Goal: Task Accomplishment & Management: Manage account settings

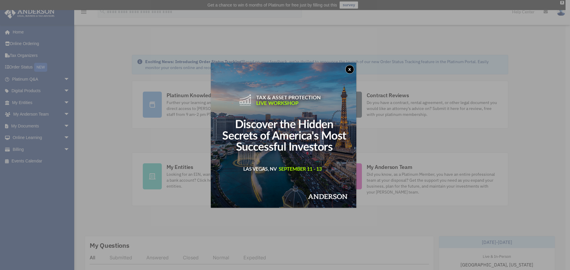
click at [350, 69] on button "x" at bounding box center [349, 69] width 9 height 9
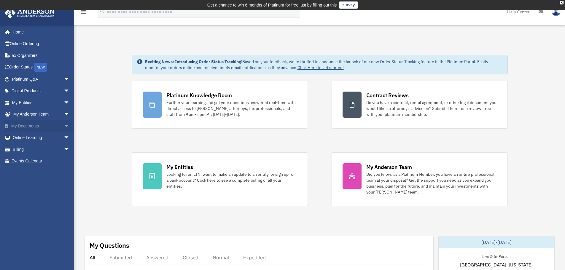
click at [64, 124] on span "arrow_drop_down" at bounding box center [70, 126] width 12 height 12
click at [562, 3] on div "X" at bounding box center [562, 3] width 4 height 4
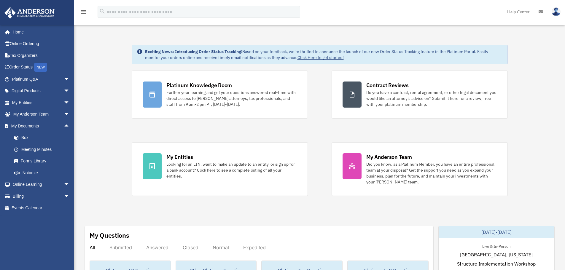
click at [555, 14] on img at bounding box center [556, 11] width 9 height 9
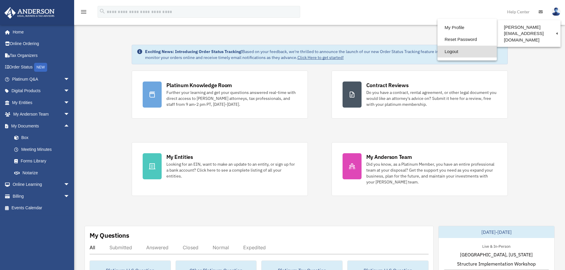
click at [438, 54] on link "Logout" at bounding box center [467, 52] width 59 height 12
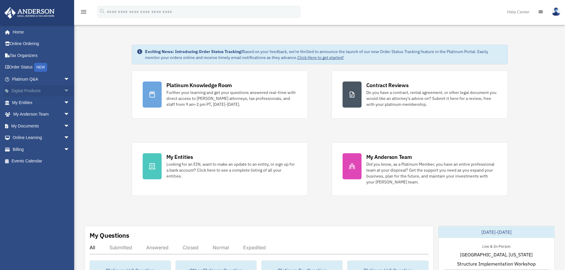
click at [64, 93] on span "arrow_drop_down" at bounding box center [70, 91] width 12 height 12
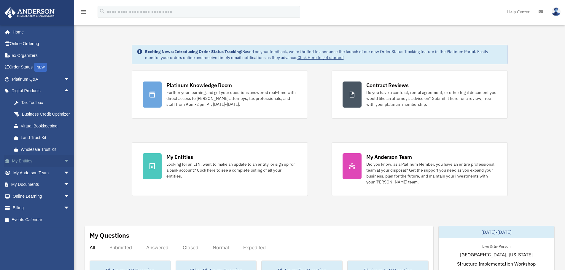
click at [38, 167] on link "My Entities arrow_drop_down" at bounding box center [41, 161] width 74 height 12
click at [64, 168] on span "arrow_drop_down" at bounding box center [70, 161] width 12 height 12
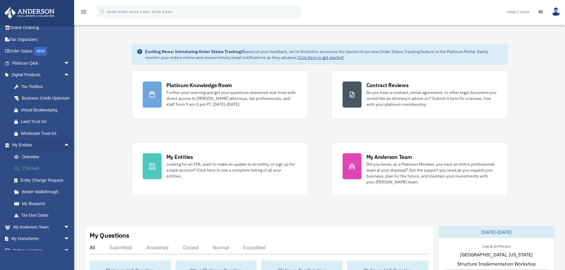
scroll to position [22, 0]
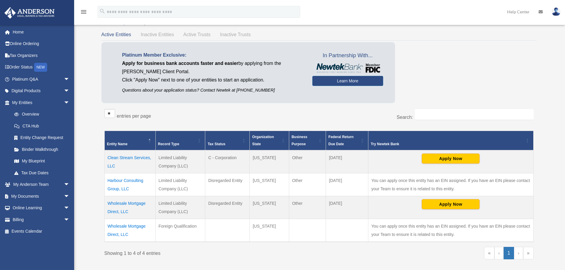
scroll to position [23, 0]
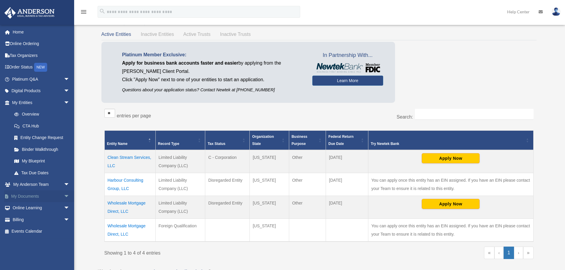
click at [64, 197] on span "arrow_drop_down" at bounding box center [70, 197] width 12 height 12
click at [25, 209] on link "Box" at bounding box center [43, 208] width 70 height 12
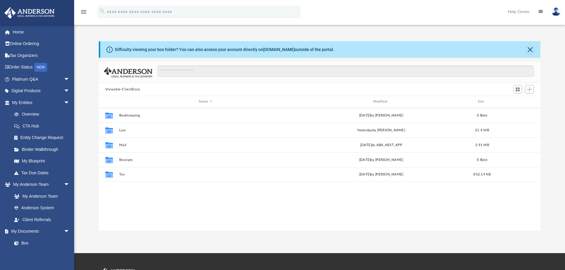
scroll to position [131, 437]
